Goal: Information Seeking & Learning: Compare options

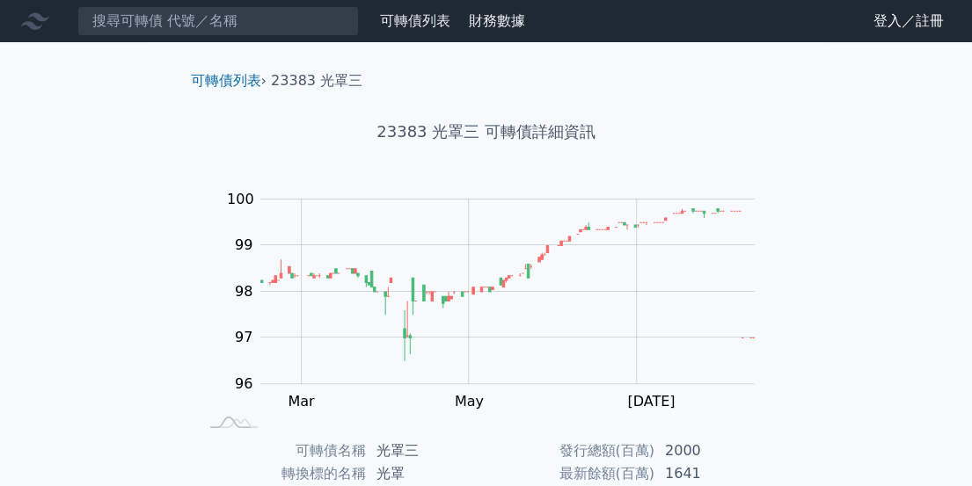
click at [899, 18] on link "登入／註冊" at bounding box center [908, 21] width 98 height 28
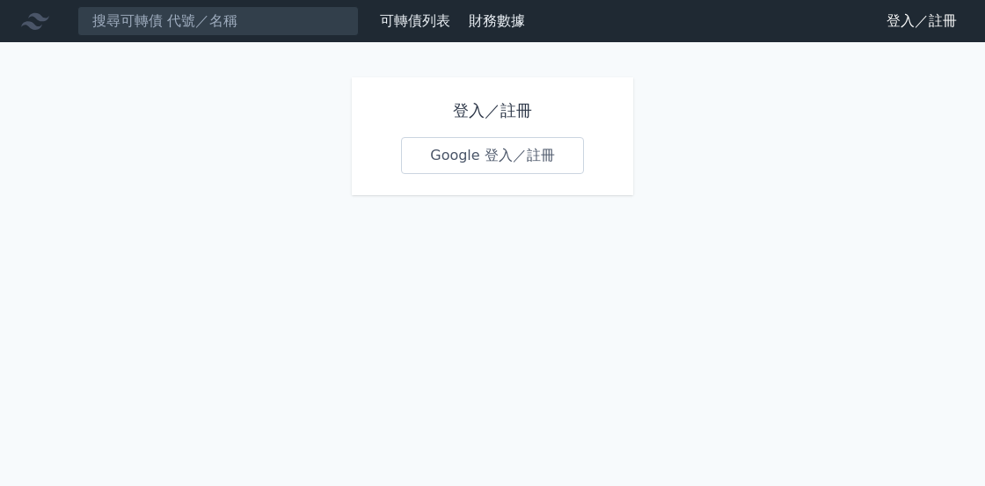
click at [487, 147] on link "Google 登入／註冊" at bounding box center [492, 155] width 183 height 37
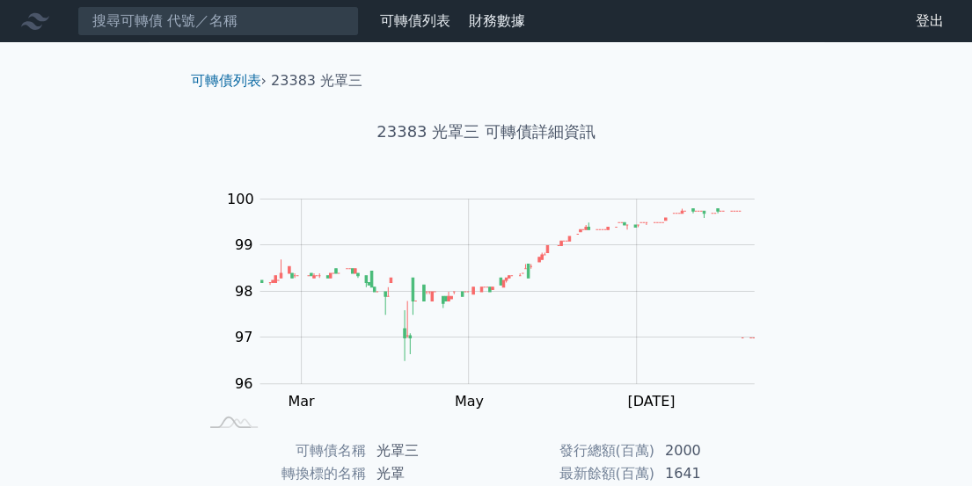
click at [396, 22] on link "可轉債列表" at bounding box center [415, 20] width 70 height 17
click at [424, 22] on link "可轉債列表" at bounding box center [415, 20] width 70 height 17
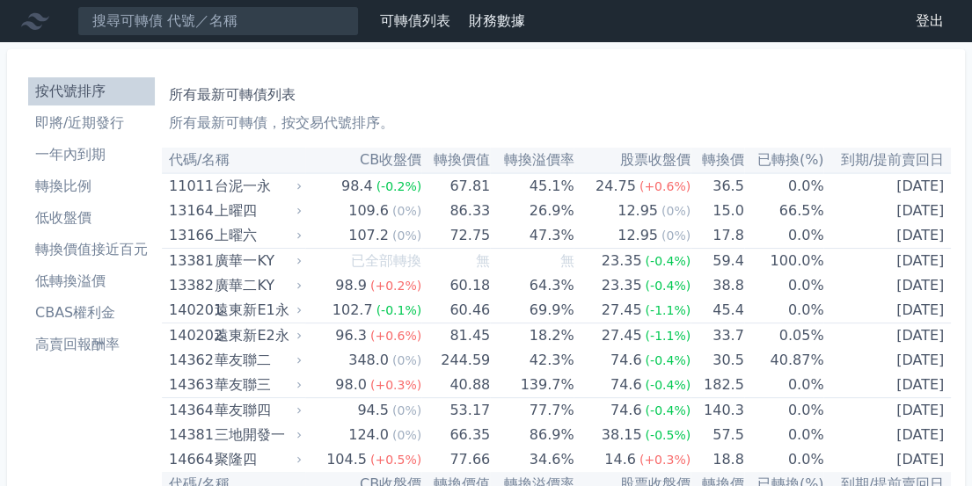
click at [90, 334] on li "高賣回報酬率" at bounding box center [91, 344] width 127 height 21
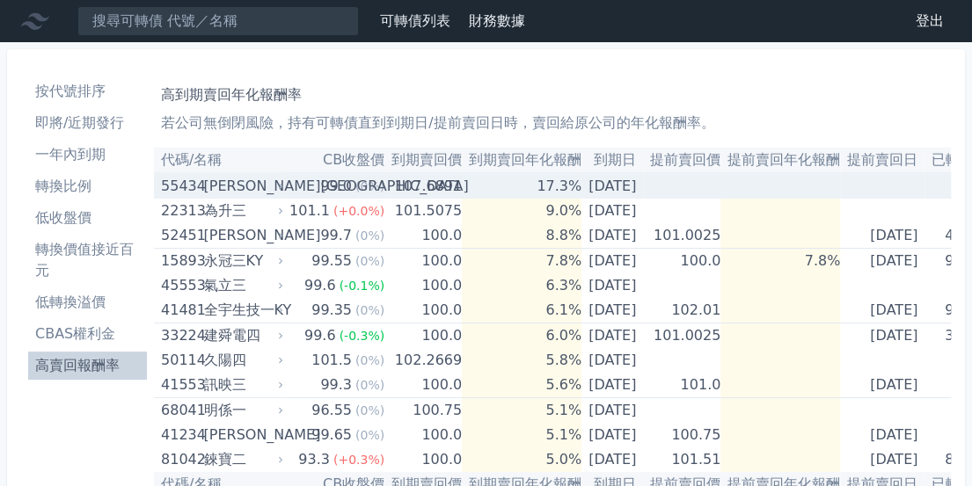
click at [222, 196] on div "[PERSON_NAME][GEOGRAPHIC_DATA]" at bounding box center [241, 186] width 77 height 25
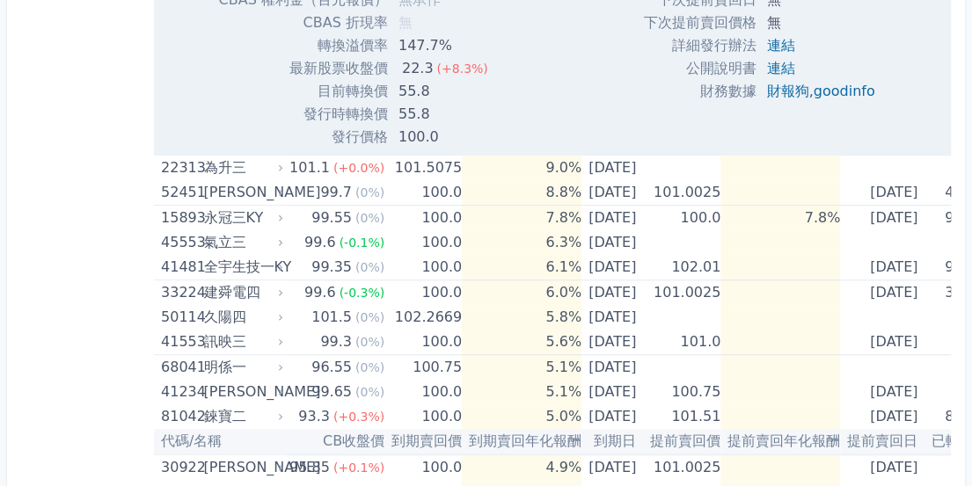
scroll to position [616, 0]
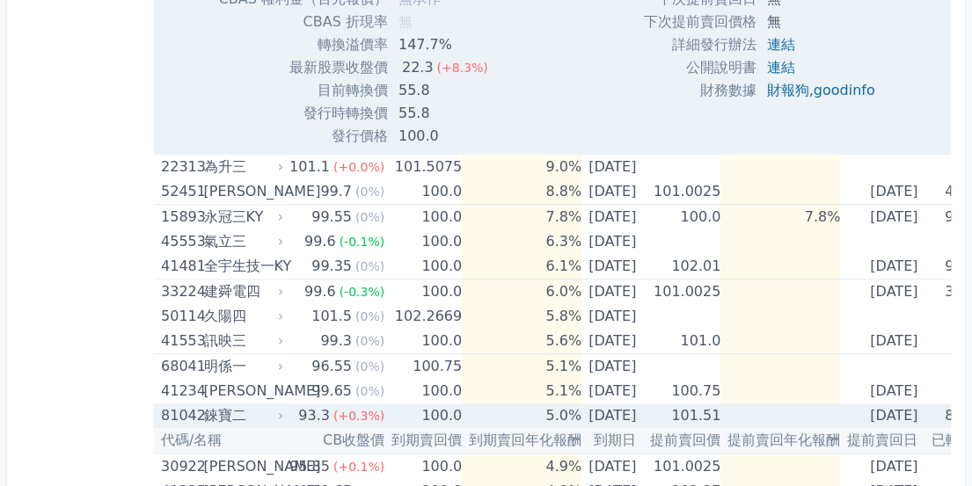
click at [300, 412] on div "93.3" at bounding box center [314, 416] width 39 height 25
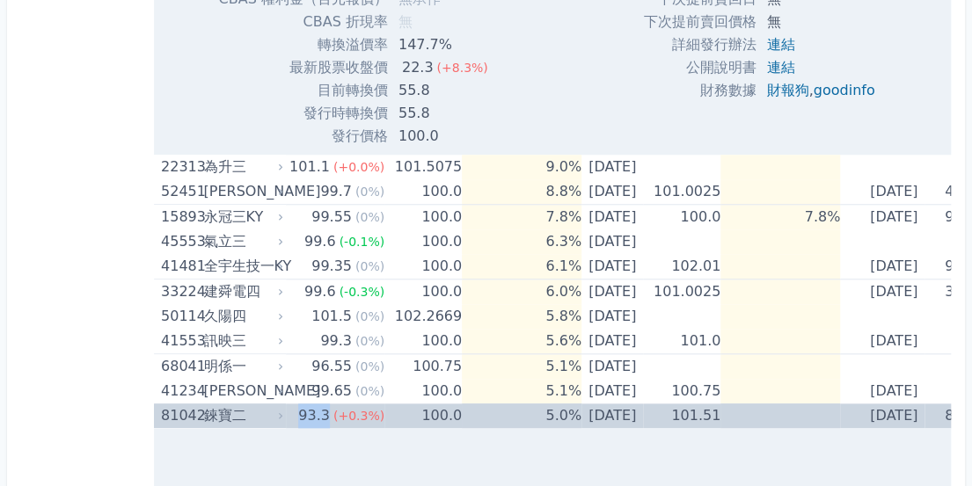
click at [300, 412] on div "93.3" at bounding box center [314, 416] width 39 height 25
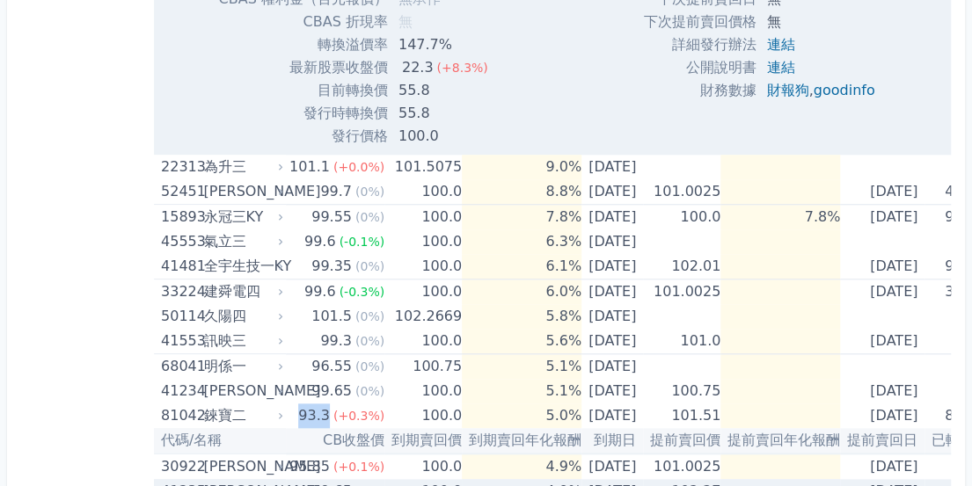
scroll to position [821, 0]
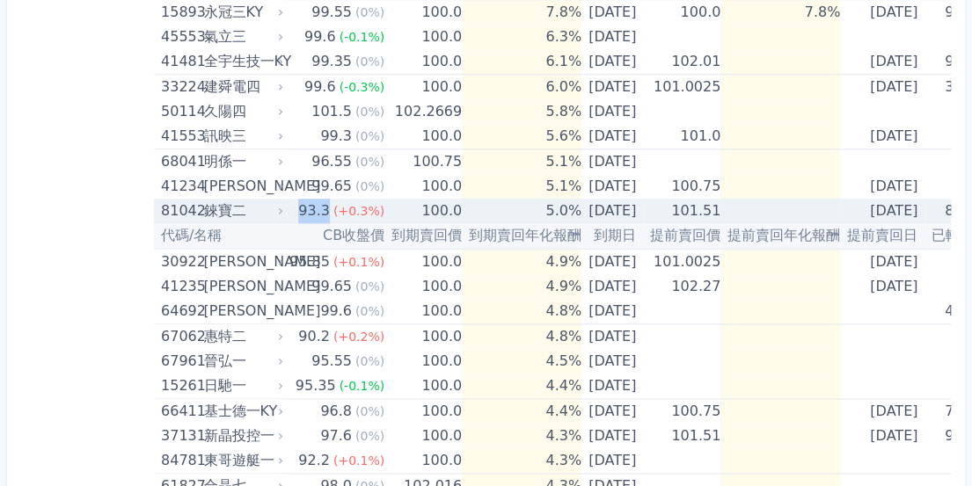
click at [319, 210] on div "93.3" at bounding box center [314, 211] width 39 height 25
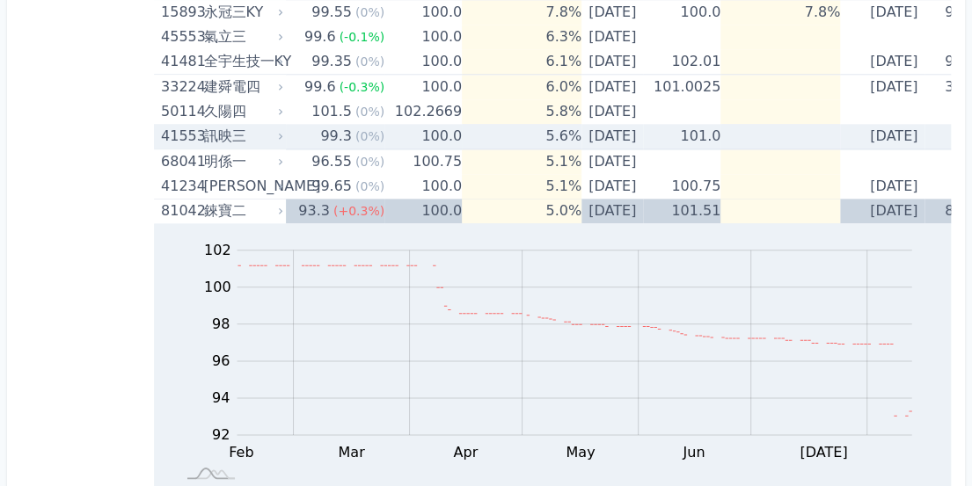
click at [301, 140] on td "99.3 (0%)" at bounding box center [335, 137] width 98 height 26
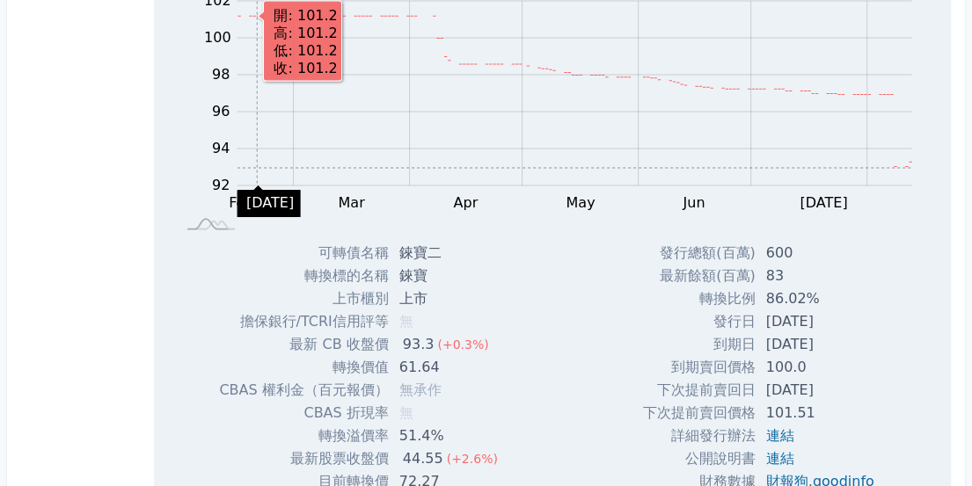
scroll to position [2052, 0]
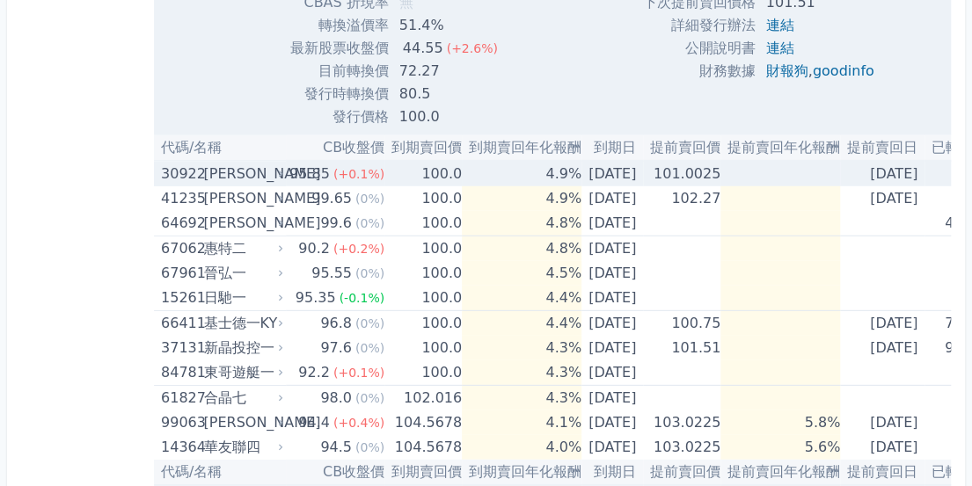
click at [267, 170] on div "[PERSON_NAME]" at bounding box center [241, 174] width 77 height 25
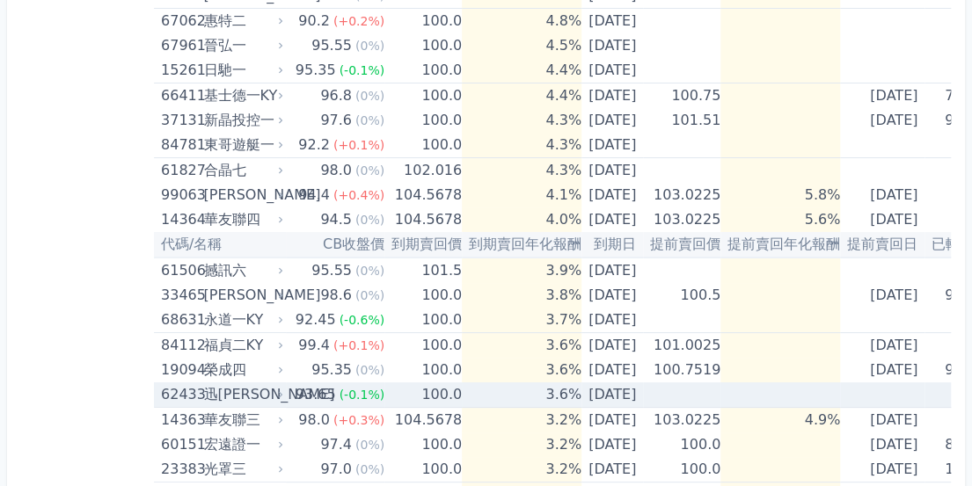
scroll to position [2667, 0]
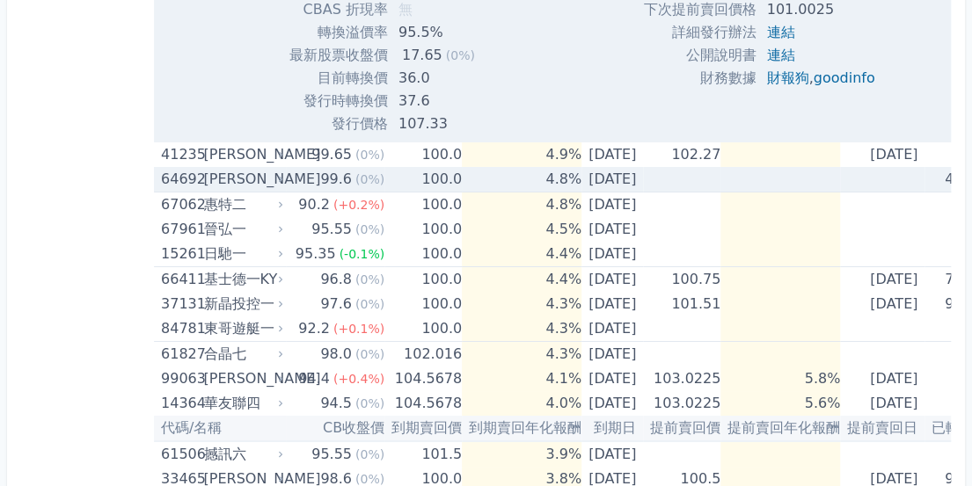
click at [242, 177] on div "[PERSON_NAME]" at bounding box center [241, 179] width 77 height 25
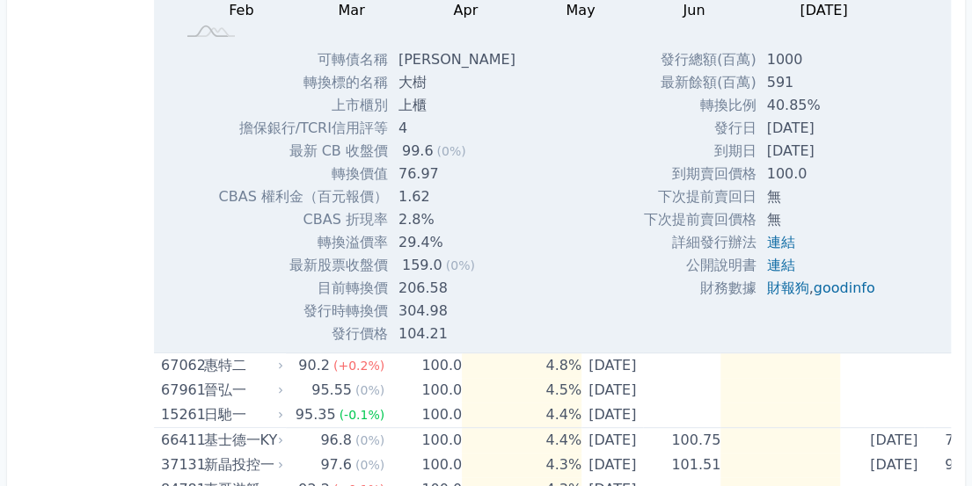
scroll to position [3283, 0]
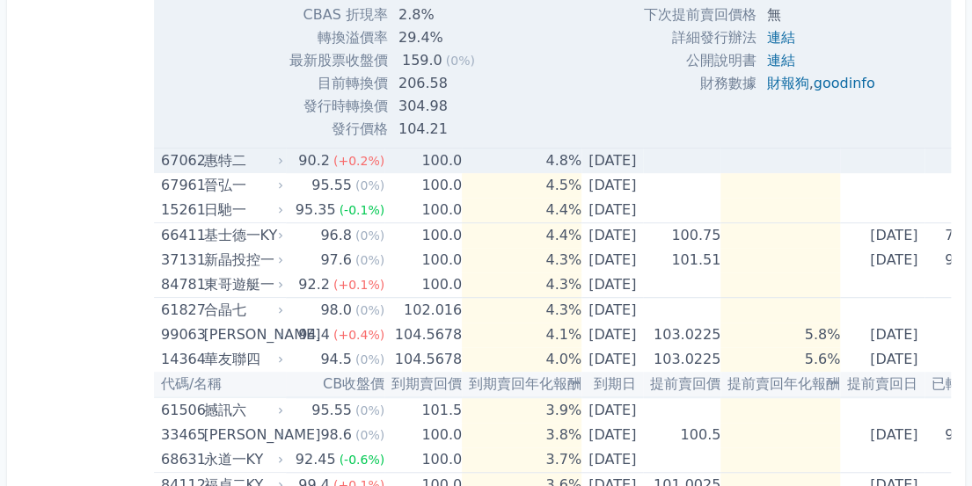
click at [275, 157] on icon at bounding box center [280, 161] width 11 height 11
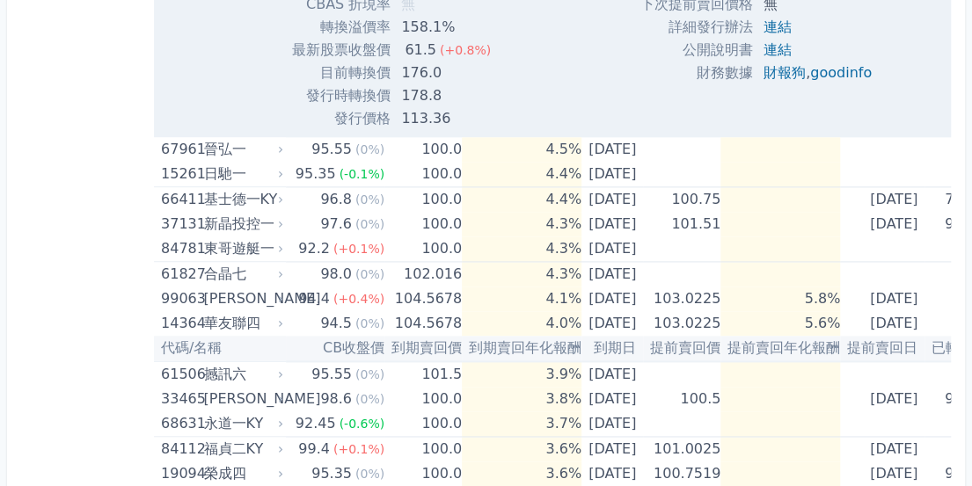
scroll to position [3899, 0]
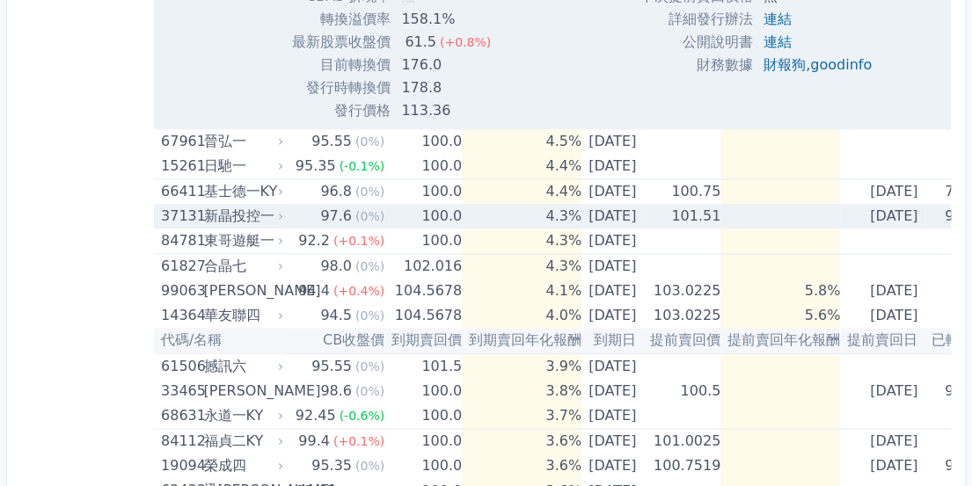
click at [224, 221] on div "新晶投控一" at bounding box center [241, 216] width 77 height 25
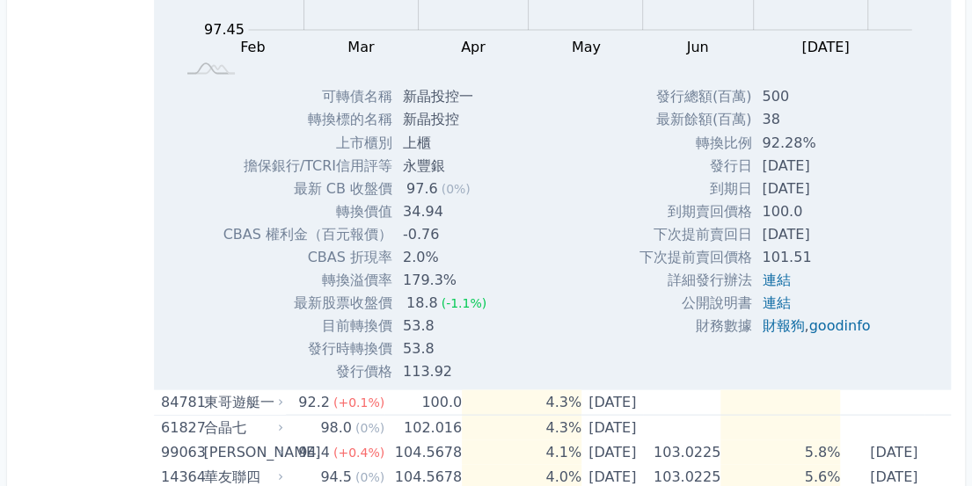
scroll to position [4514, 0]
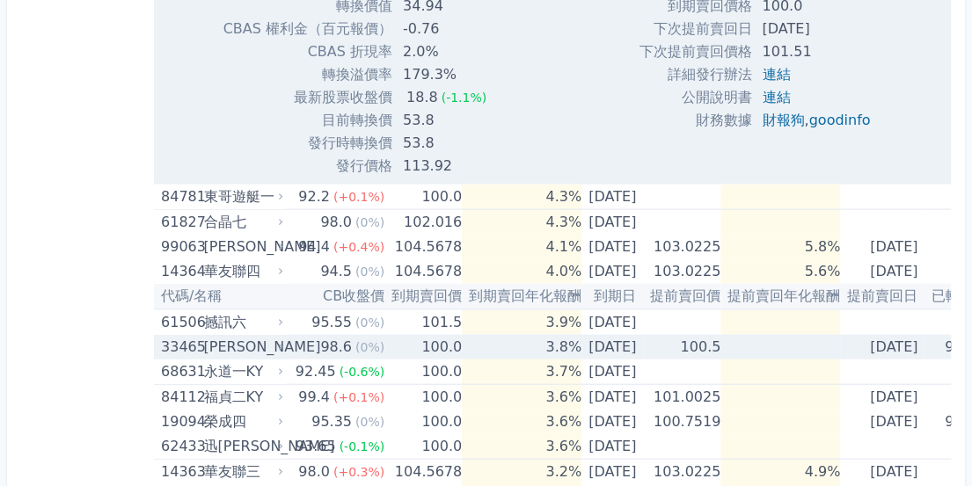
click at [318, 344] on div "98.6" at bounding box center [336, 347] width 39 height 25
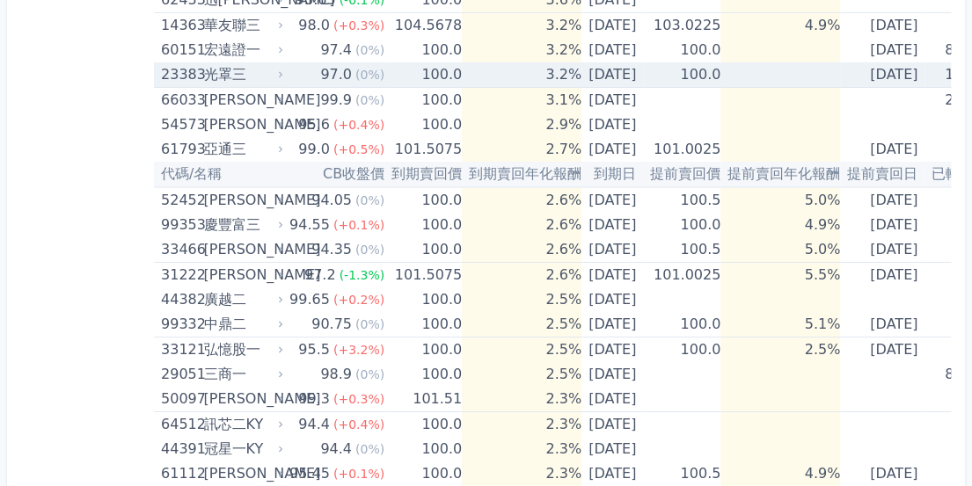
scroll to position [5541, 0]
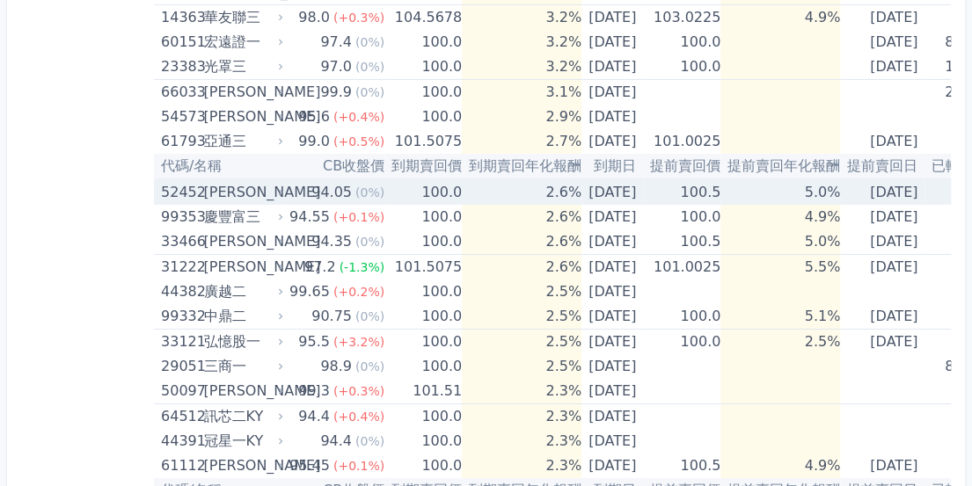
click at [368, 181] on div "(0%)" at bounding box center [369, 192] width 29 height 25
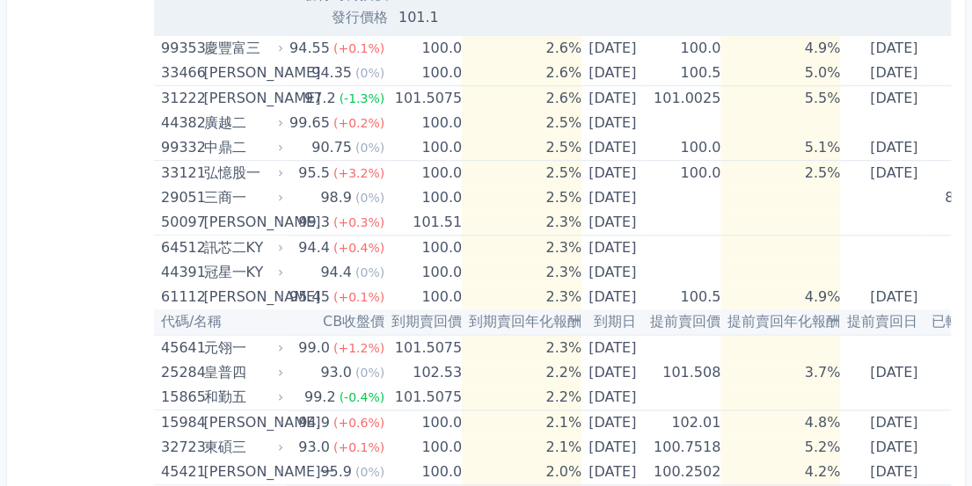
scroll to position [6361, 0]
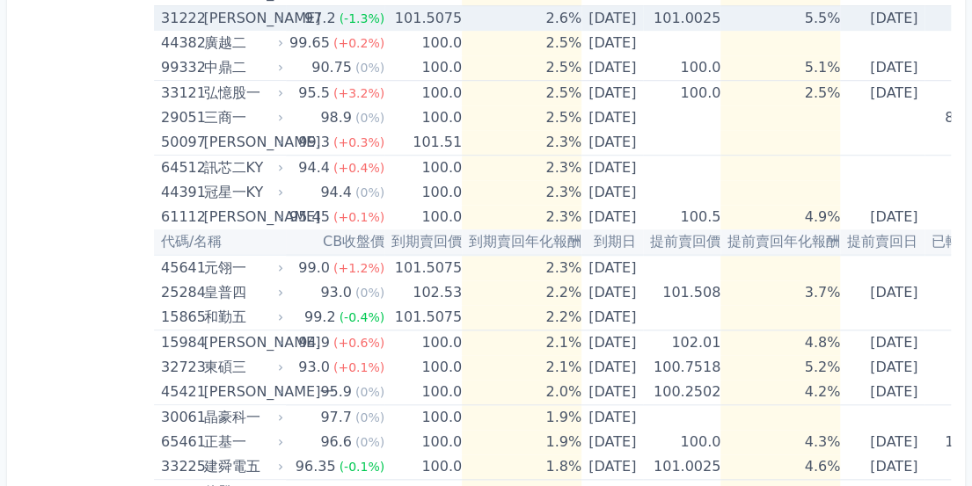
click at [350, 14] on span "(-1.3%)" at bounding box center [362, 18] width 46 height 14
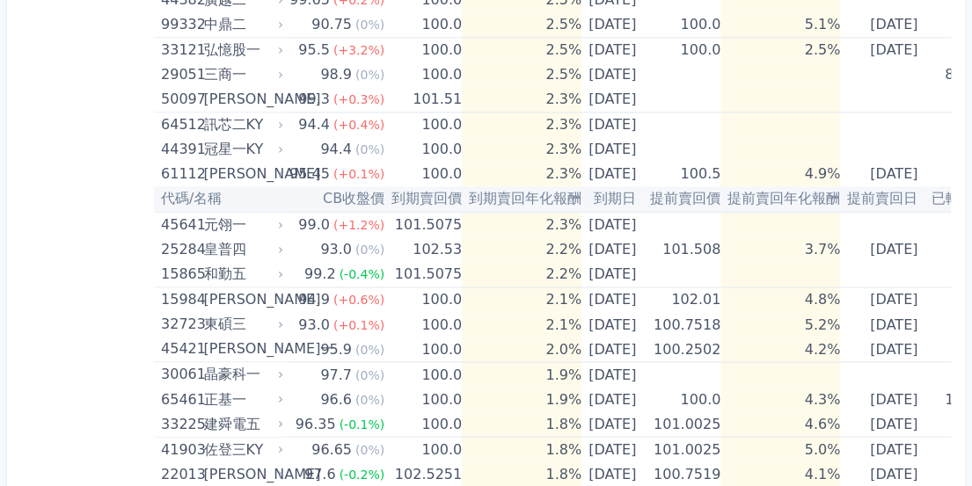
scroll to position [6977, 0]
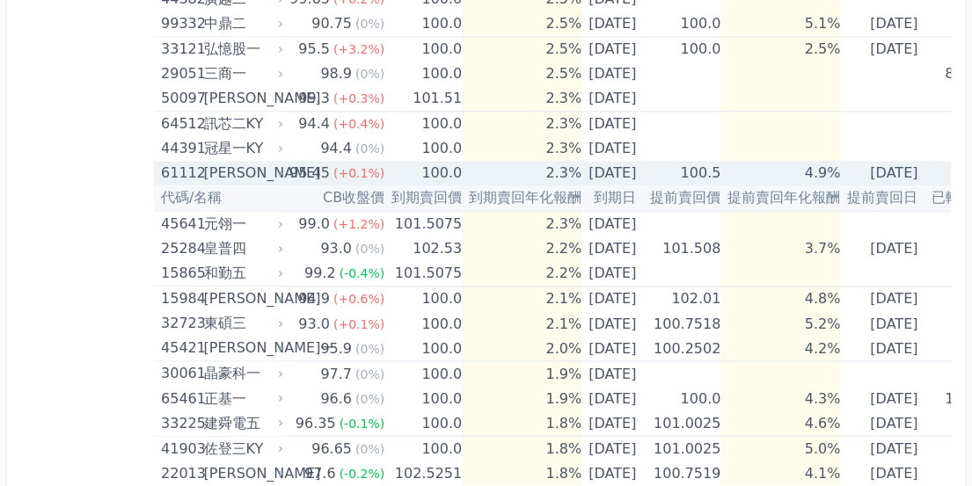
click at [545, 168] on td "2.3%" at bounding box center [522, 173] width 120 height 25
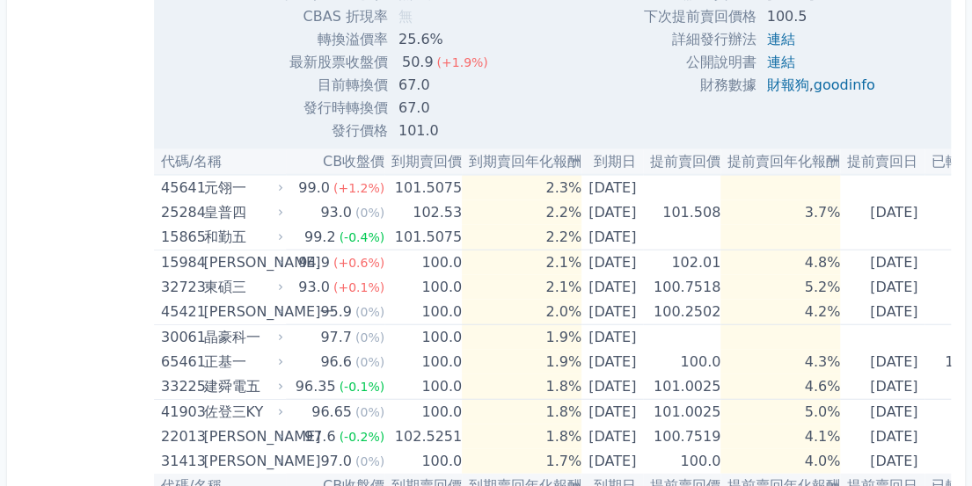
scroll to position [7592, 0]
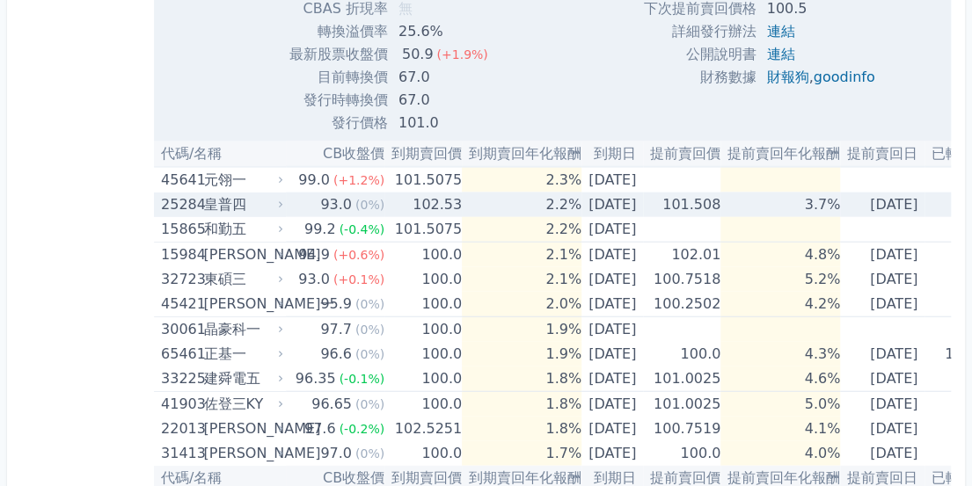
click at [486, 200] on td "2.2%" at bounding box center [522, 205] width 120 height 25
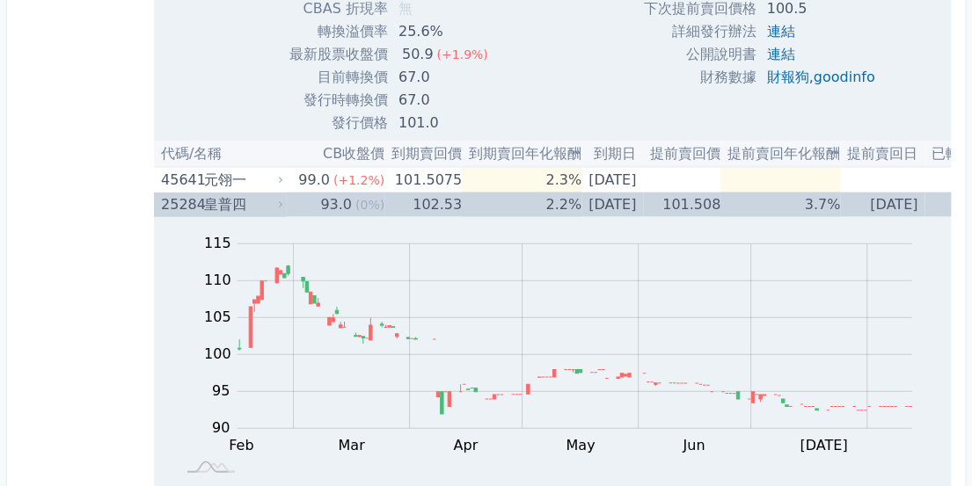
click at [514, 198] on td "2.2%" at bounding box center [522, 205] width 120 height 25
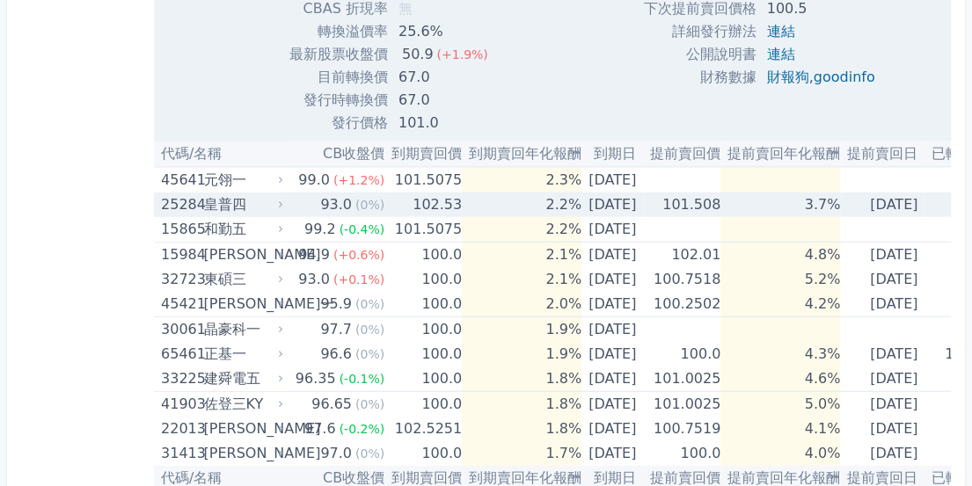
click at [626, 198] on td "[DATE]" at bounding box center [612, 205] width 62 height 25
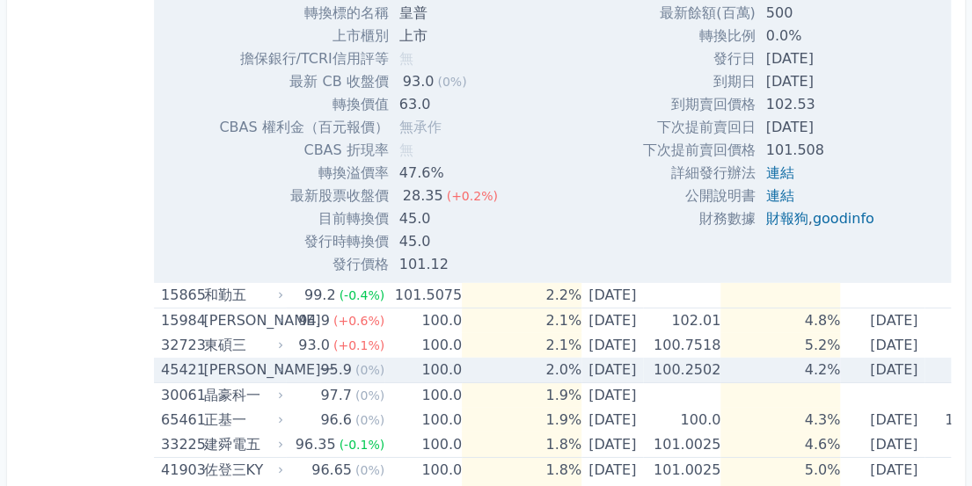
scroll to position [8208, 0]
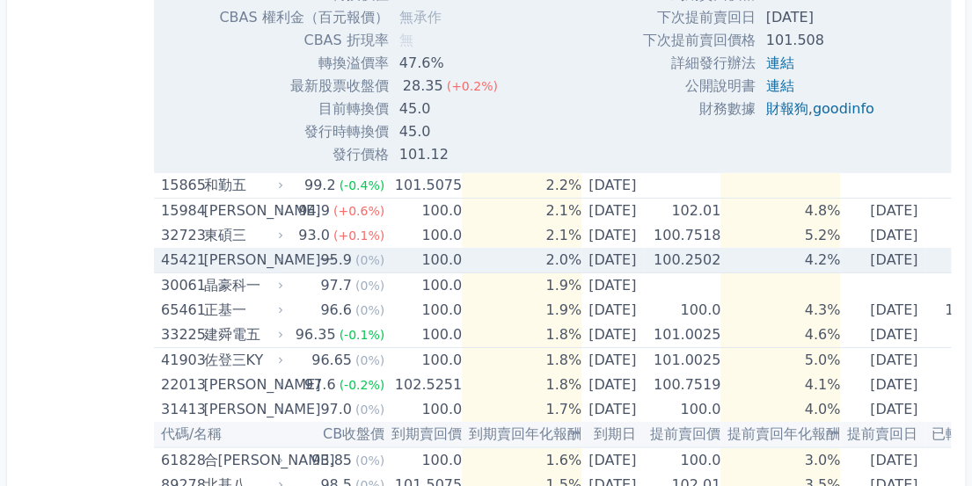
click at [355, 253] on span "(0%)" at bounding box center [369, 260] width 29 height 14
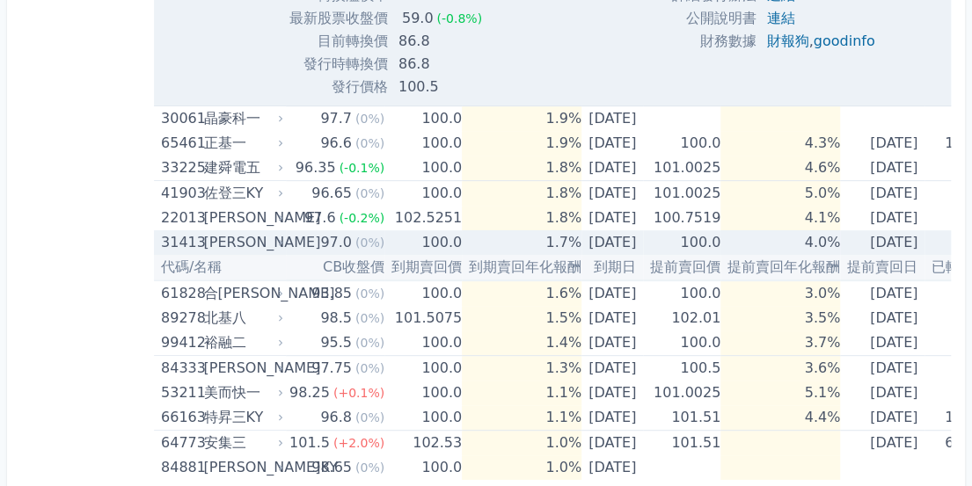
scroll to position [8977, 0]
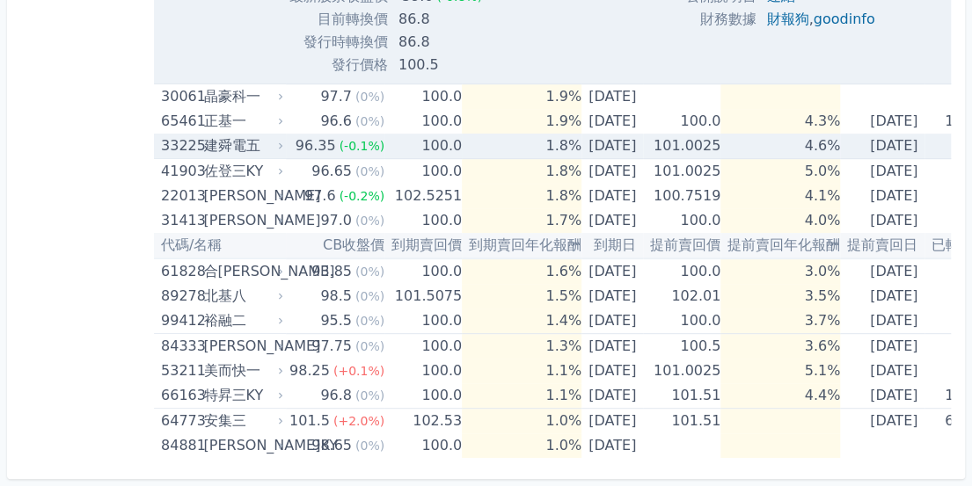
click at [619, 135] on td "[DATE]" at bounding box center [612, 147] width 62 height 26
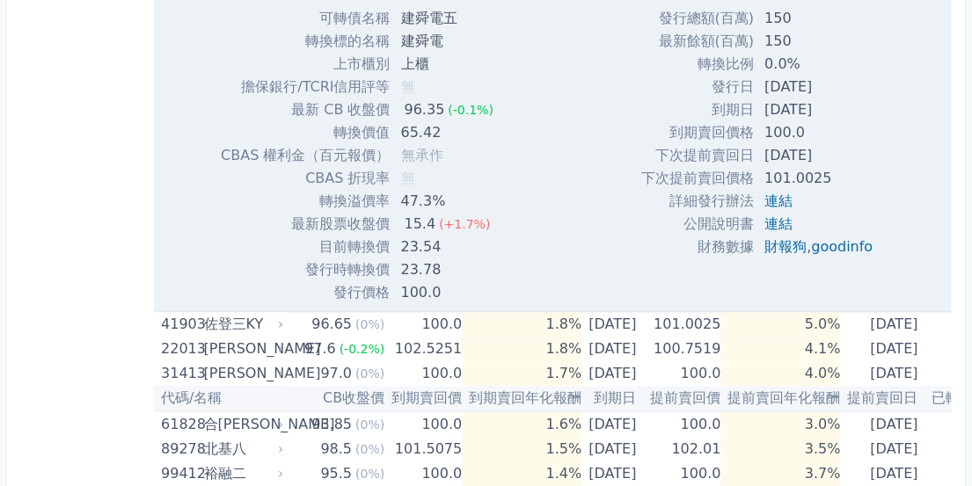
scroll to position [9548, 0]
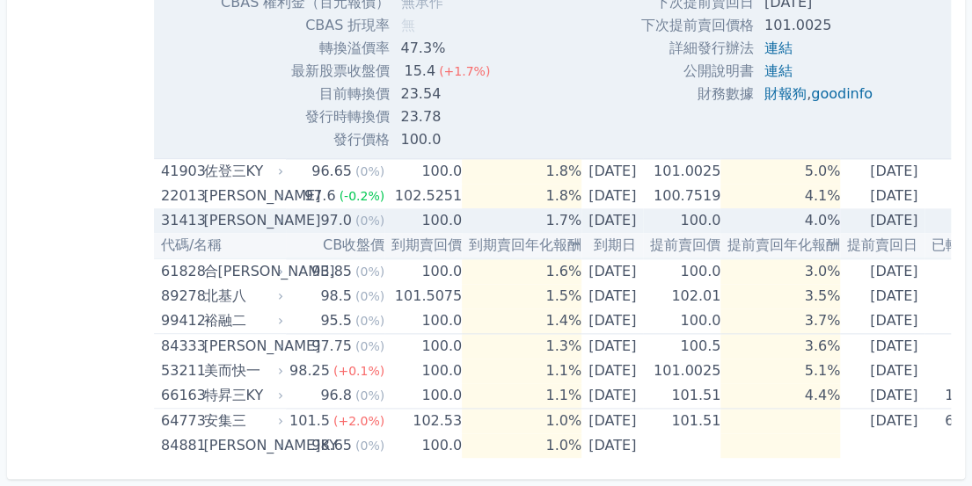
click at [432, 216] on td "100.0" at bounding box center [422, 220] width 77 height 25
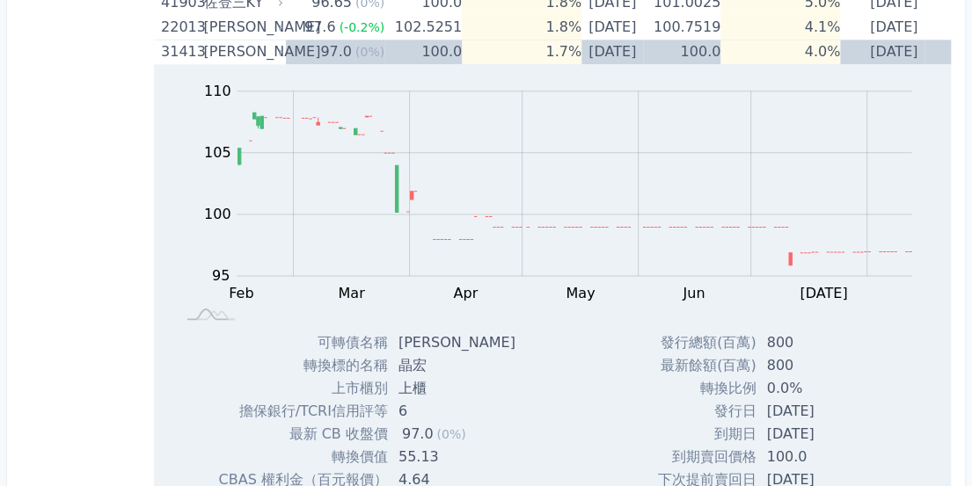
scroll to position [9504, 0]
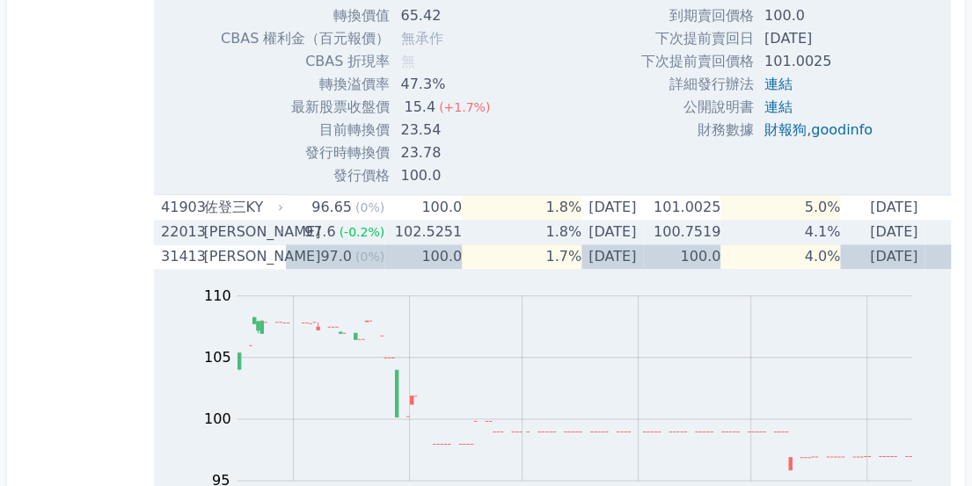
click at [328, 225] on div "97.6" at bounding box center [320, 232] width 39 height 25
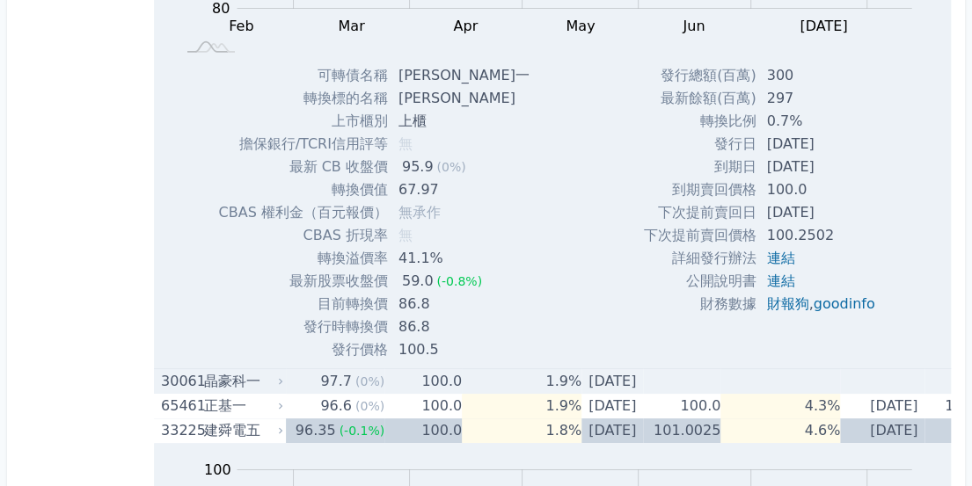
scroll to position [3199, 0]
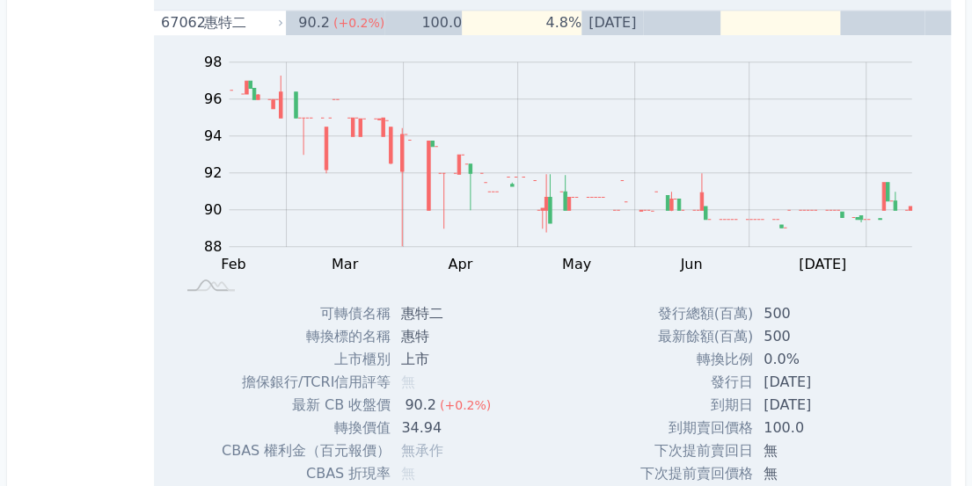
scroll to position [3609, 0]
